Goal: Information Seeking & Learning: Understand process/instructions

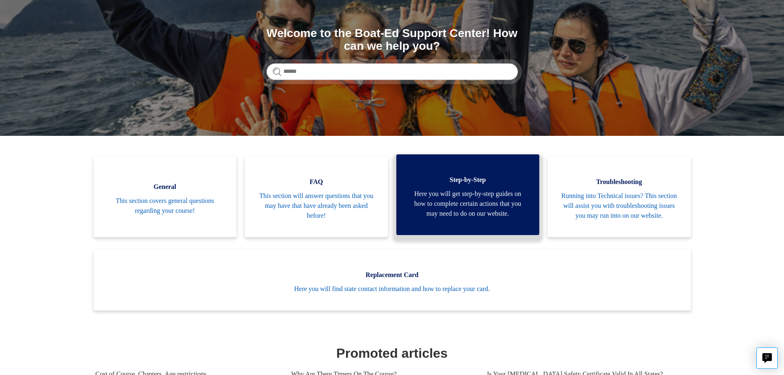
scroll to position [82, 0]
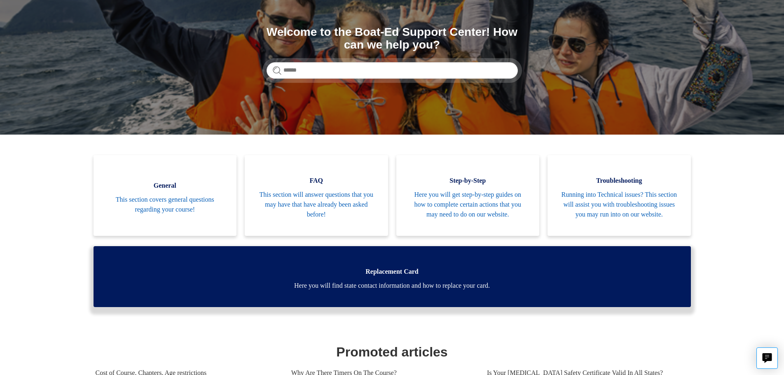
click at [440, 291] on span "Here you will find state contact information and how to replace your card." at bounding box center [392, 286] width 573 height 10
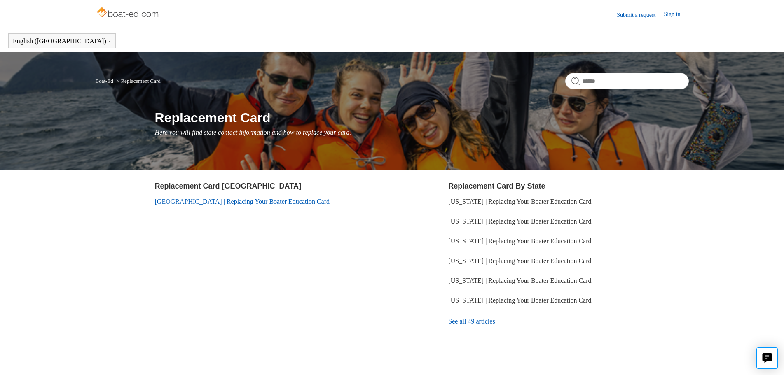
click at [169, 203] on link "[GEOGRAPHIC_DATA] | Replacing Your Boater Education Card" at bounding box center [242, 201] width 175 height 7
click at [201, 202] on link "[GEOGRAPHIC_DATA] | Replacing Your Boater Education Card" at bounding box center [242, 201] width 175 height 7
click at [166, 202] on link "[GEOGRAPHIC_DATA] | Replacing Your Boater Education Card" at bounding box center [242, 201] width 175 height 7
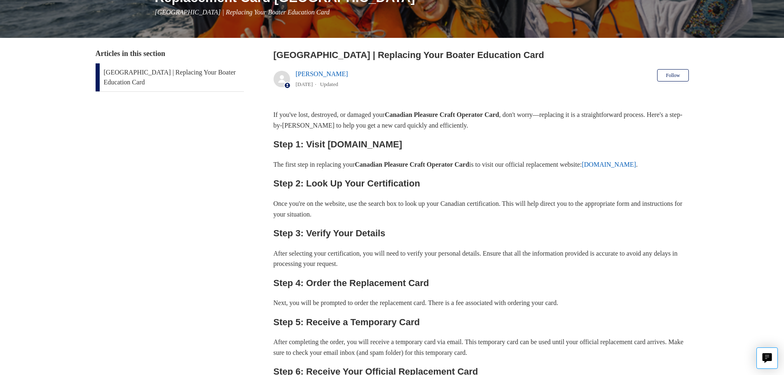
scroll to position [124, 0]
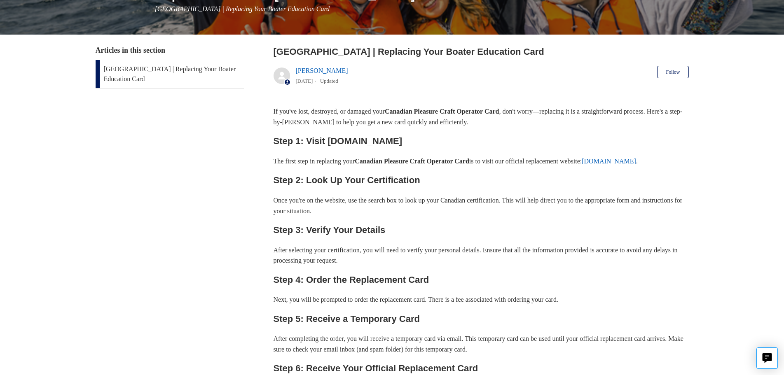
click at [377, 211] on p "Once you're on the website, use the search box to look up your Canadian certifi…" at bounding box center [481, 205] width 415 height 21
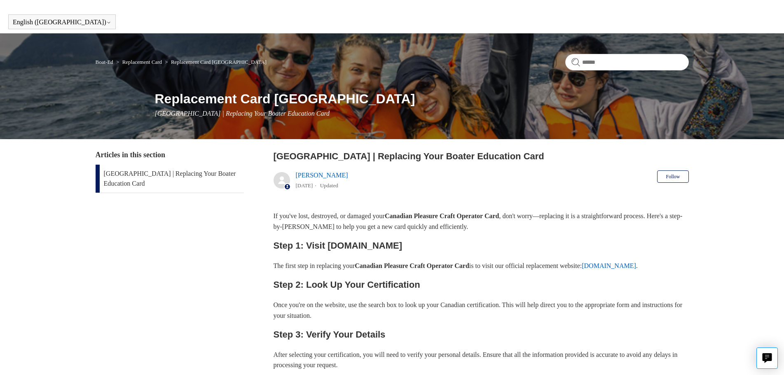
scroll to position [0, 0]
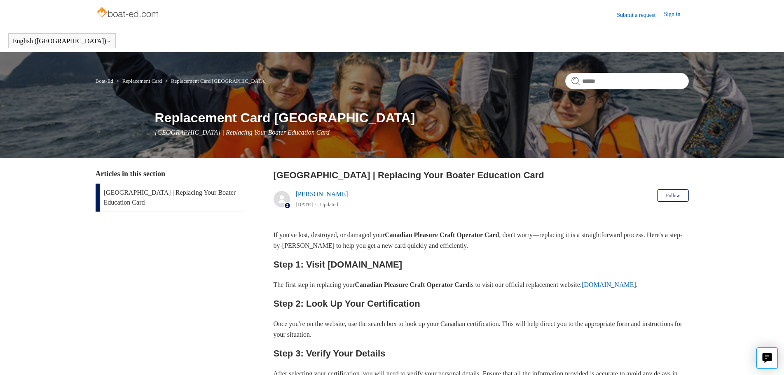
click at [138, 15] on img at bounding box center [129, 13] width 66 height 16
